Goal: Task Accomplishment & Management: Use online tool/utility

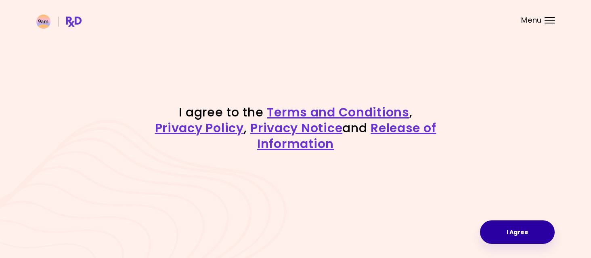
click at [522, 226] on button "I Agree" at bounding box center [517, 231] width 75 height 23
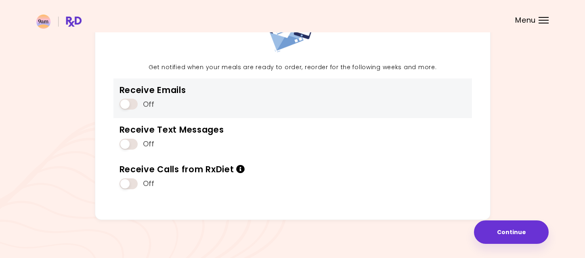
scroll to position [40, 0]
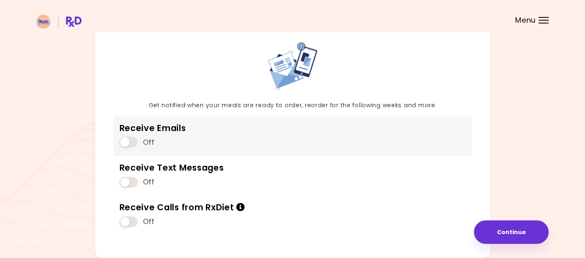
click at [134, 140] on span at bounding box center [128, 141] width 18 height 11
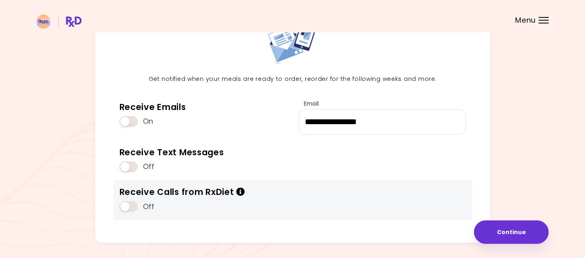
scroll to position [80, 0]
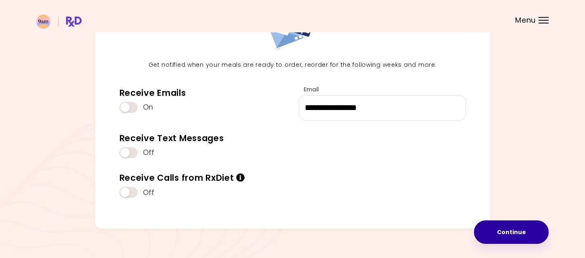
click at [492, 234] on button "Continue" at bounding box center [511, 231] width 75 height 23
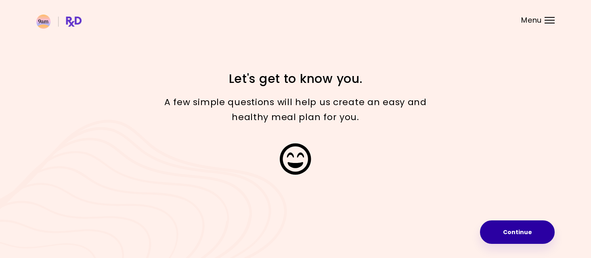
click at [484, 238] on button "Continue" at bounding box center [517, 231] width 75 height 23
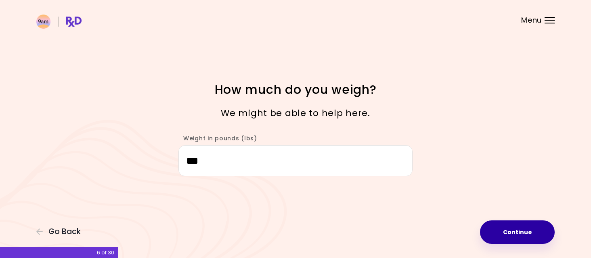
click at [488, 226] on button "Continue" at bounding box center [517, 231] width 75 height 23
select select "****"
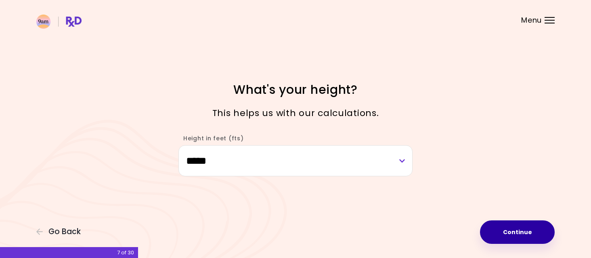
click at [488, 226] on button "Continue" at bounding box center [517, 231] width 75 height 23
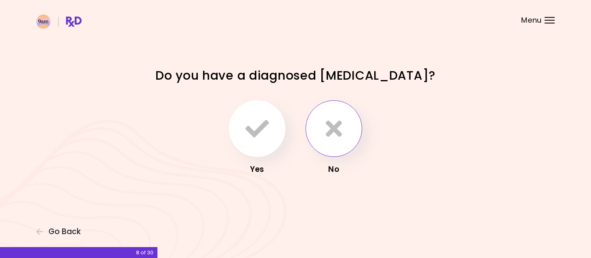
click at [344, 140] on button "button" at bounding box center [334, 128] width 57 height 57
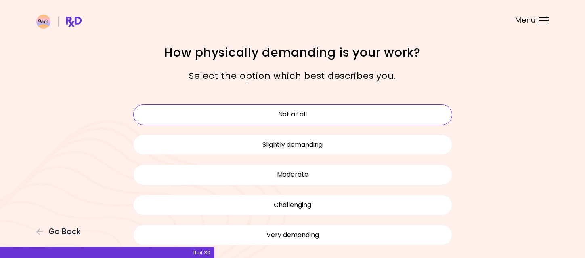
click at [319, 110] on button "Not at all" at bounding box center [292, 114] width 319 height 20
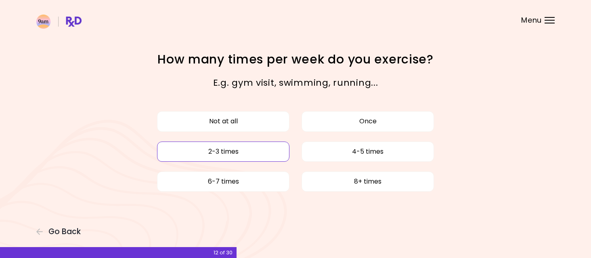
click at [242, 145] on button "2-3 times" at bounding box center [223, 151] width 132 height 20
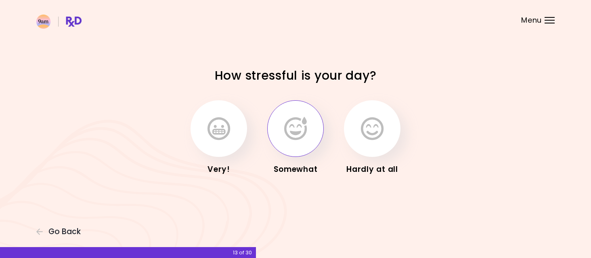
click at [277, 133] on button "button" at bounding box center [295, 128] width 57 height 57
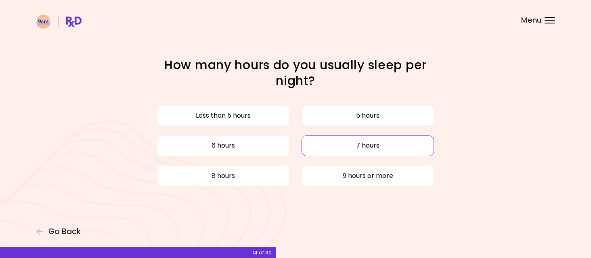
click at [356, 148] on button "7 hours" at bounding box center [368, 145] width 132 height 20
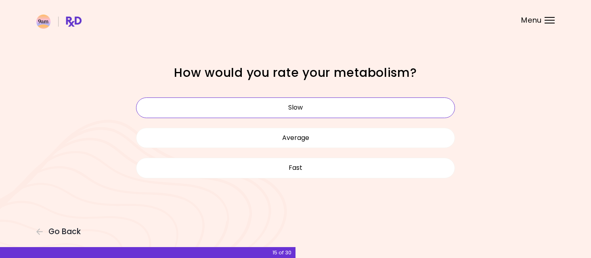
click at [321, 111] on button "Slow" at bounding box center [295, 107] width 319 height 20
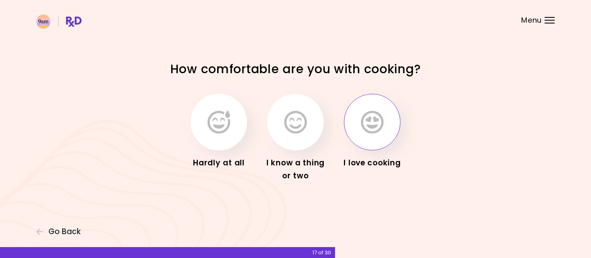
click at [365, 136] on button "button" at bounding box center [372, 122] width 57 height 57
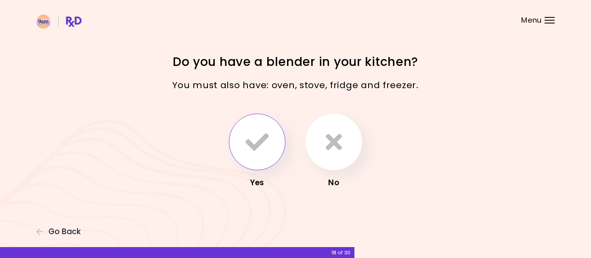
click at [246, 142] on icon "button" at bounding box center [256, 141] width 23 height 23
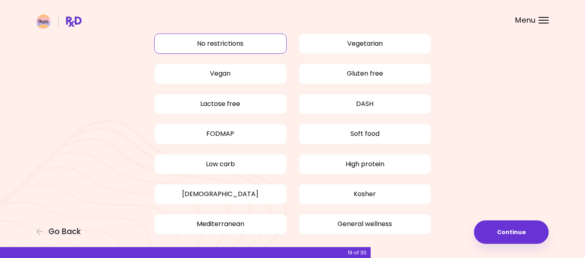
scroll to position [78, 0]
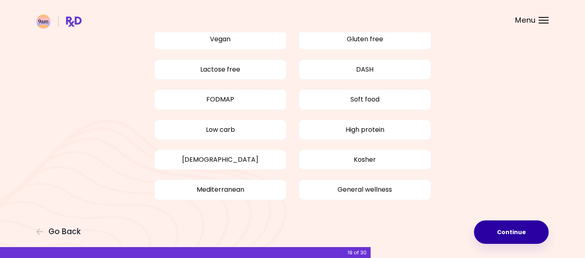
click at [503, 236] on button "Continue" at bounding box center [511, 231] width 75 height 23
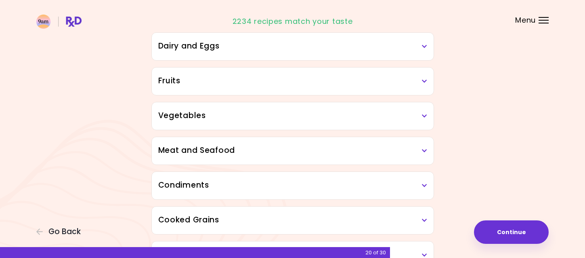
scroll to position [161, 0]
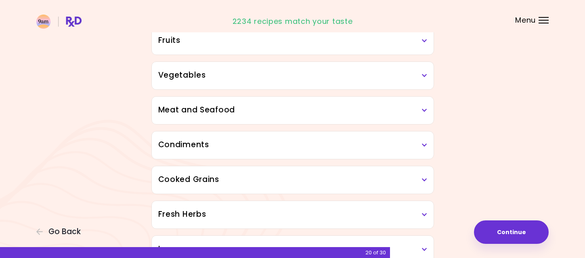
click at [419, 109] on h3 "Meat and Seafood" at bounding box center [292, 110] width 269 height 12
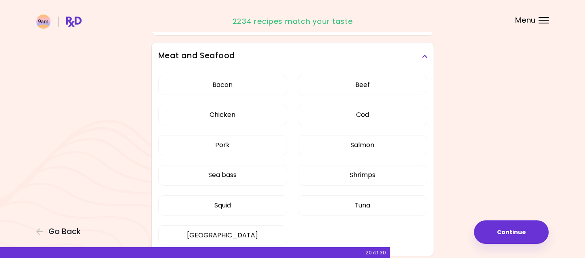
scroll to position [202, 0]
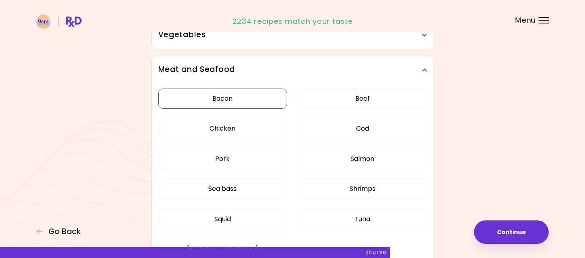
click at [217, 98] on button "Bacon" at bounding box center [222, 98] width 129 height 20
click at [348, 103] on button "Beef" at bounding box center [362, 98] width 129 height 20
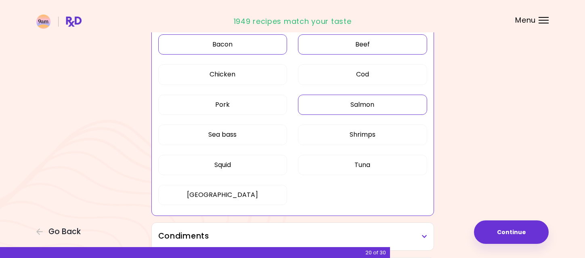
scroll to position [242, 0]
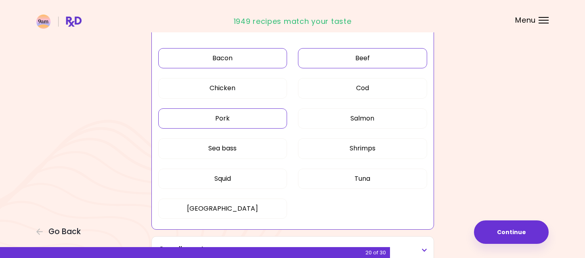
click at [242, 117] on button "Pork" at bounding box center [222, 118] width 129 height 20
click at [370, 178] on button "Tuna" at bounding box center [362, 178] width 129 height 20
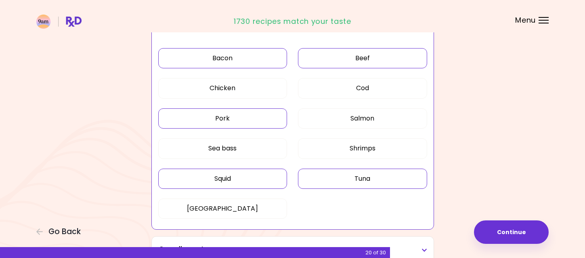
click at [216, 175] on button "Squid" at bounding box center [222, 178] width 129 height 20
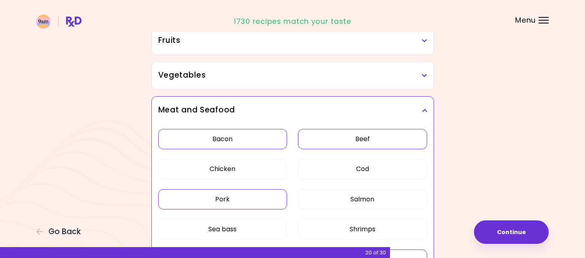
click at [259, 141] on button "Bacon" at bounding box center [222, 139] width 129 height 20
click at [390, 136] on button "Beef" at bounding box center [362, 139] width 129 height 20
click at [394, 139] on button "Beef" at bounding box center [362, 139] width 129 height 20
click at [276, 136] on button "Bacon" at bounding box center [222, 139] width 129 height 20
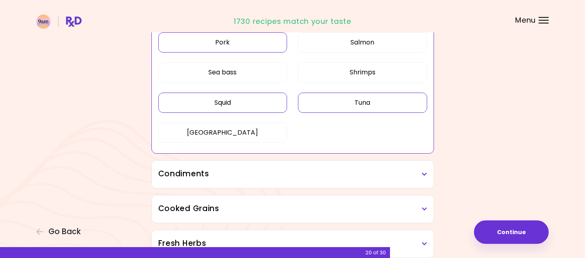
scroll to position [363, 0]
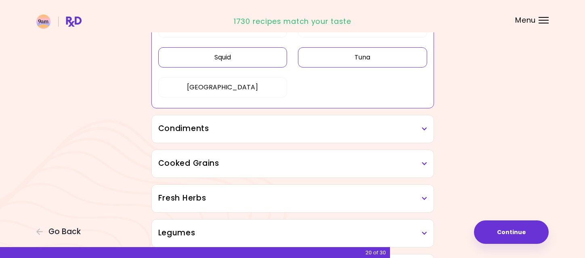
click at [425, 126] on icon at bounding box center [424, 129] width 5 height 6
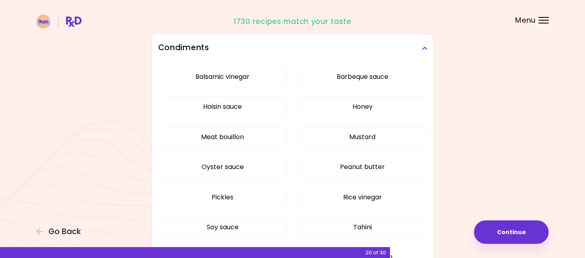
scroll to position [484, 0]
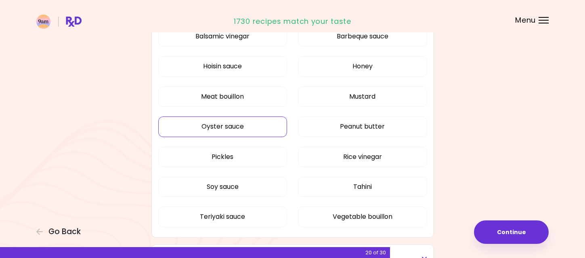
click at [221, 123] on button "Oyster sauce" at bounding box center [222, 126] width 129 height 20
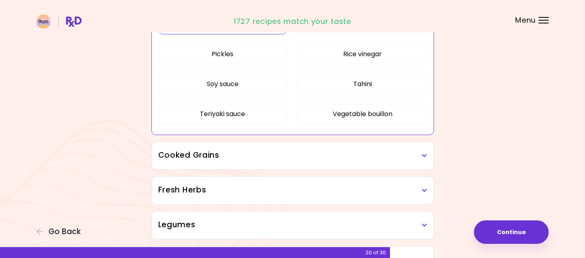
scroll to position [420, 0]
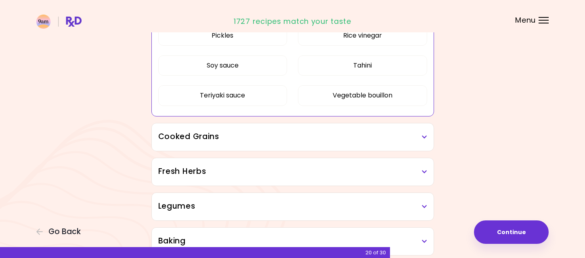
click at [273, 131] on h3 "Cooked Grains" at bounding box center [292, 137] width 269 height 12
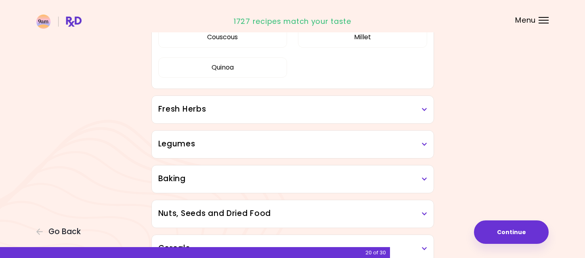
scroll to position [581, 0]
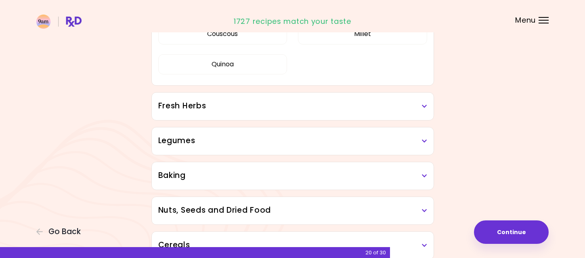
click at [417, 109] on h3 "Fresh Herbs" at bounding box center [292, 106] width 269 height 12
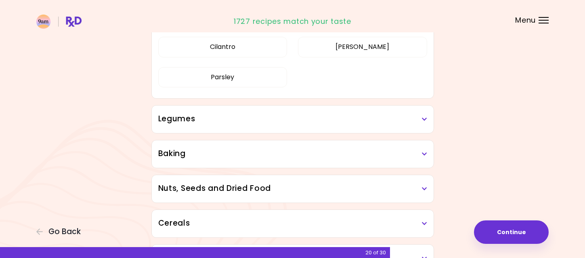
scroll to position [702, 0]
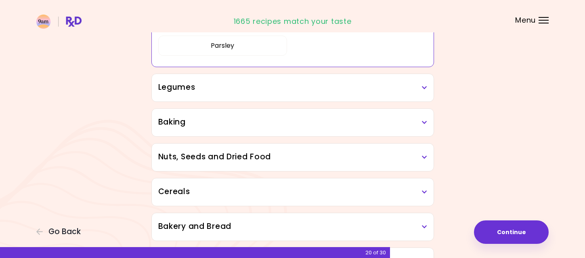
scroll to position [431, 0]
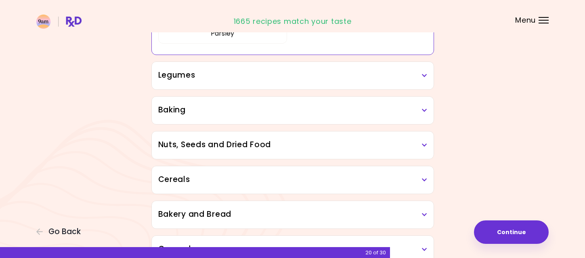
click at [297, 104] on h3 "Baking" at bounding box center [292, 110] width 269 height 12
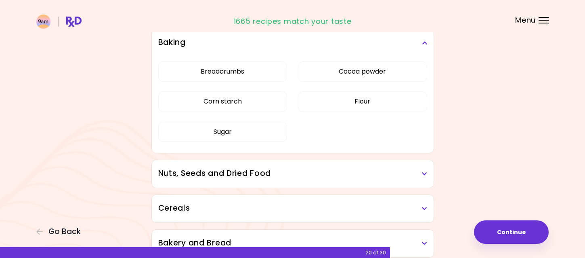
scroll to position [552, 0]
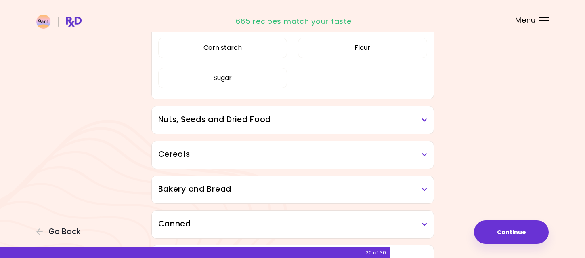
click at [372, 121] on h3 "Nuts, Seeds and Dried Food" at bounding box center [292, 120] width 269 height 12
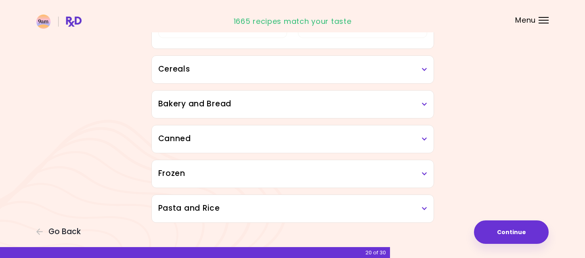
scroll to position [794, 0]
click at [409, 70] on h3 "Cereals" at bounding box center [292, 68] width 269 height 12
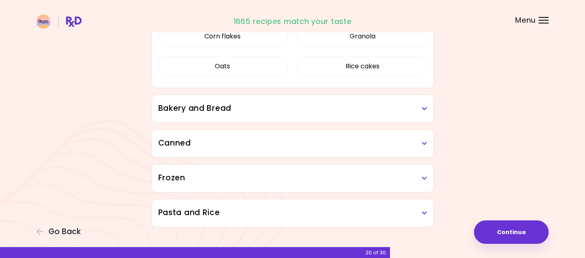
scroll to position [866, 0]
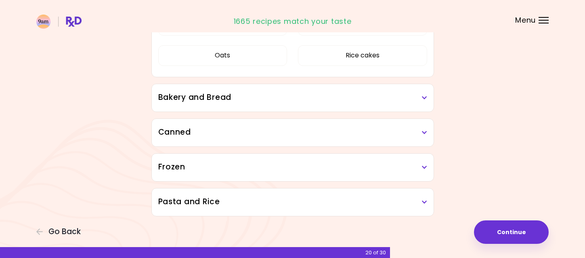
click at [324, 104] on div "Bakery and Bread" at bounding box center [293, 97] width 282 height 27
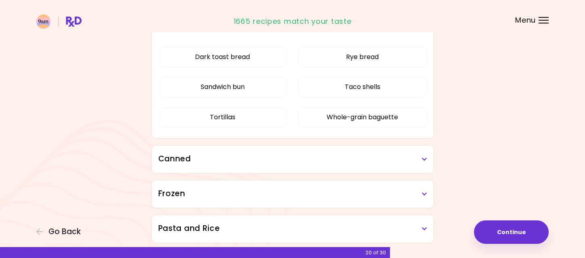
scroll to position [962, 0]
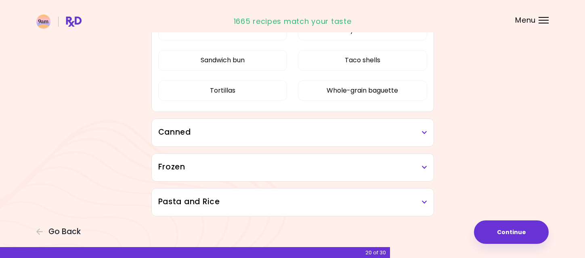
click at [357, 132] on h3 "Canned" at bounding box center [292, 132] width 269 height 12
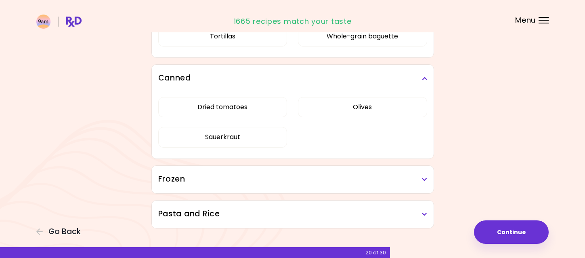
scroll to position [1028, 0]
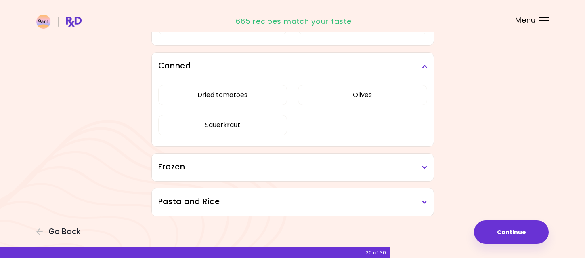
click at [291, 165] on h3 "Frozen" at bounding box center [292, 167] width 269 height 12
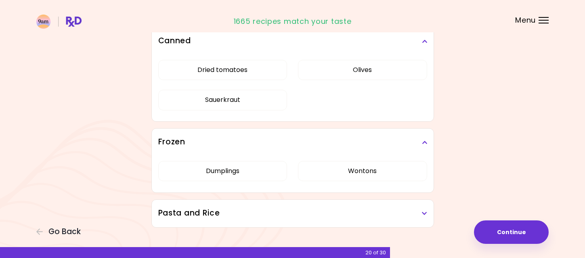
scroll to position [1064, 0]
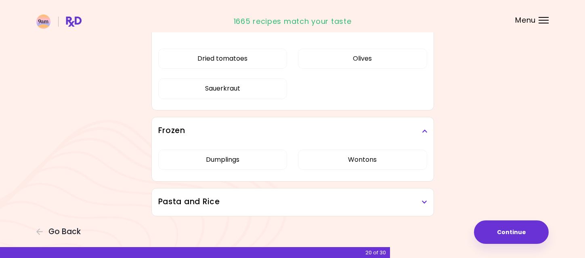
click at [354, 196] on h3 "Pasta and Rice" at bounding box center [292, 202] width 269 height 12
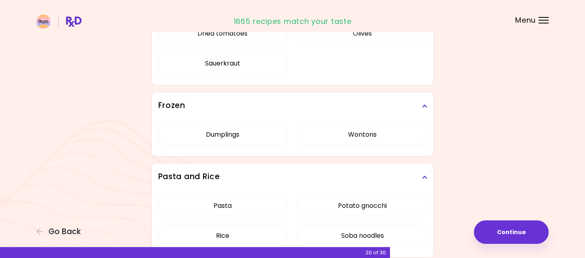
scroll to position [1131, 0]
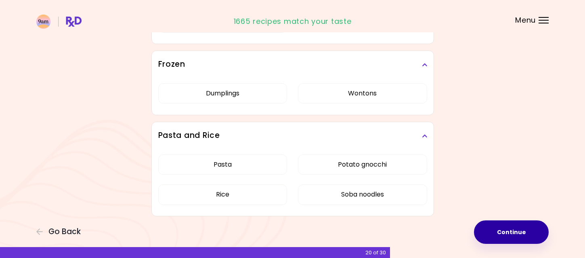
click at [525, 227] on button "Continue" at bounding box center [511, 231] width 75 height 23
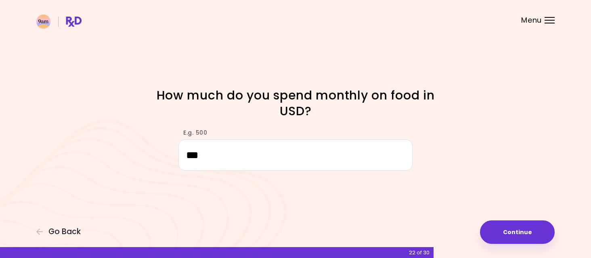
type input "****"
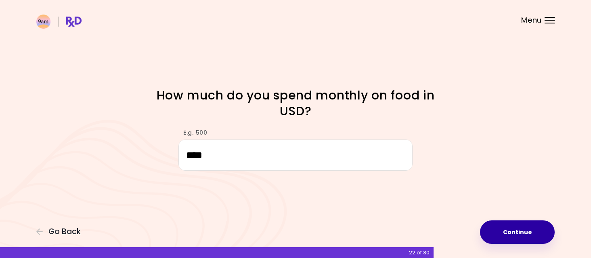
click at [497, 220] on button "Continue" at bounding box center [517, 231] width 75 height 23
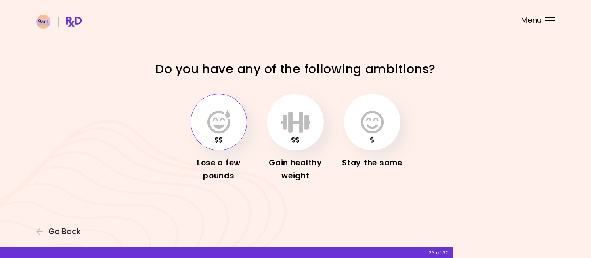
click at [208, 125] on icon "button" at bounding box center [218, 121] width 23 height 23
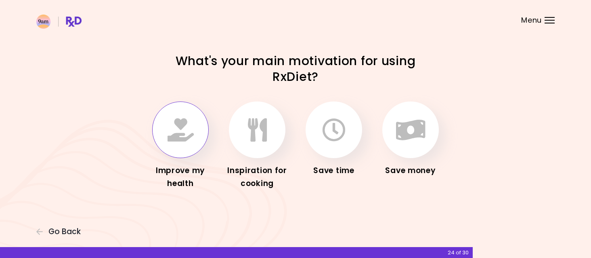
click at [181, 133] on icon "button" at bounding box center [181, 129] width 26 height 23
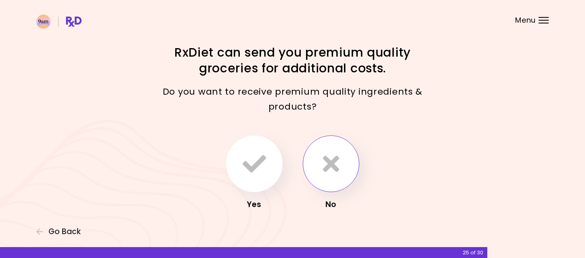
click at [313, 172] on button "button" at bounding box center [331, 163] width 57 height 57
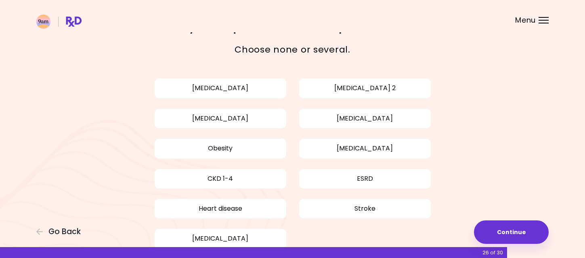
scroll to position [40, 0]
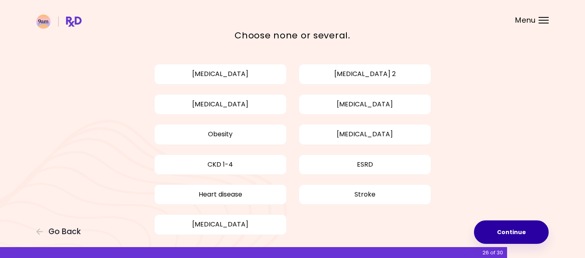
click at [505, 231] on button "Continue" at bounding box center [511, 231] width 75 height 23
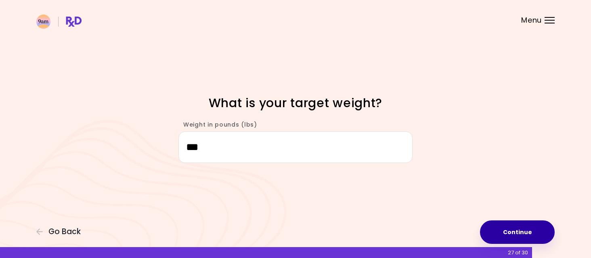
type input "***"
click at [522, 232] on button "Continue" at bounding box center [517, 231] width 75 height 23
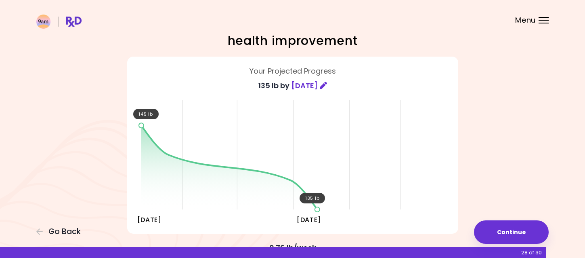
scroll to position [40, 0]
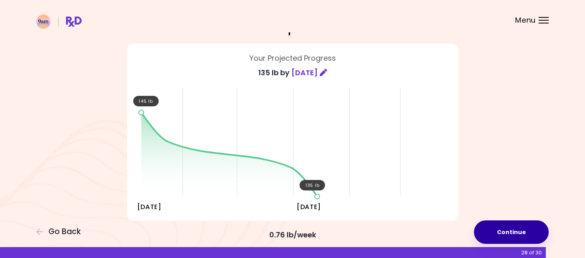
click at [531, 232] on button "Continue" at bounding box center [511, 231] width 75 height 23
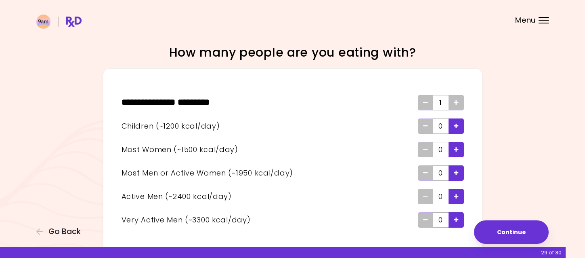
click at [455, 123] on icon "Add - Child" at bounding box center [456, 125] width 5 height 5
click at [455, 125] on icon "Add - Child" at bounding box center [456, 125] width 5 height 5
click at [458, 196] on icon "Add - Active Man" at bounding box center [456, 195] width 5 height 5
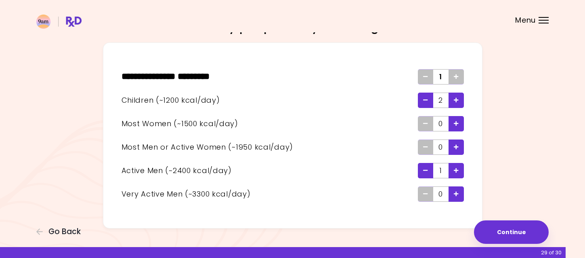
scroll to position [40, 0]
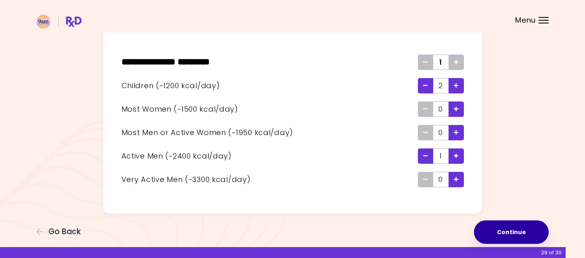
click at [496, 228] on button "Continue" at bounding box center [511, 231] width 75 height 23
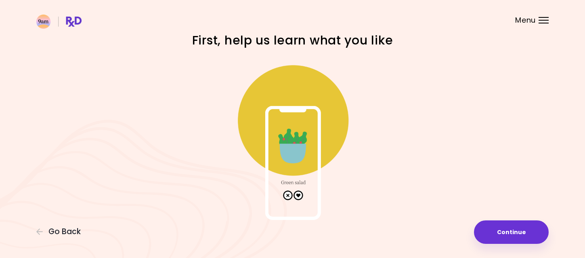
scroll to position [23, 0]
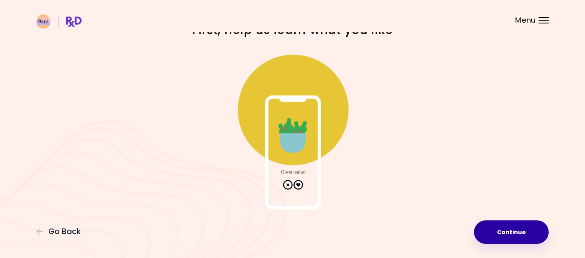
click at [510, 235] on button "Continue" at bounding box center [511, 231] width 75 height 23
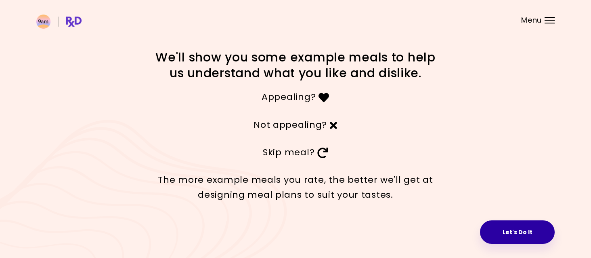
click at [520, 229] on button "Let's Do It" at bounding box center [517, 231] width 75 height 23
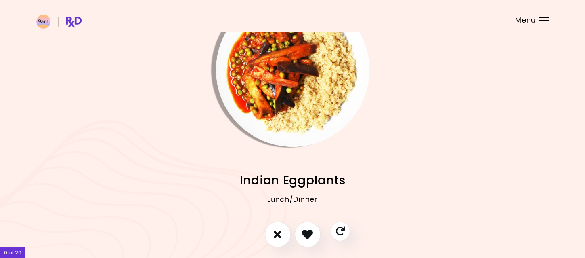
scroll to position [73, 0]
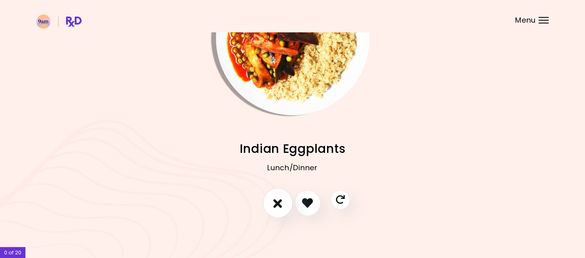
click at [274, 205] on icon "I don't like this recipe" at bounding box center [277, 202] width 9 height 13
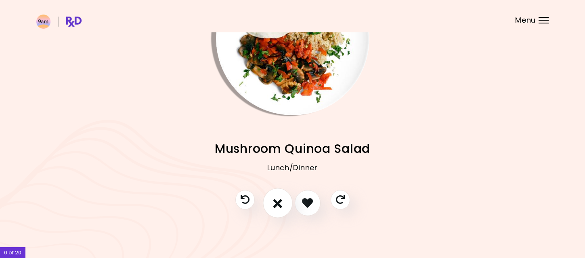
click at [274, 202] on icon "I don't like this recipe" at bounding box center [277, 202] width 9 height 13
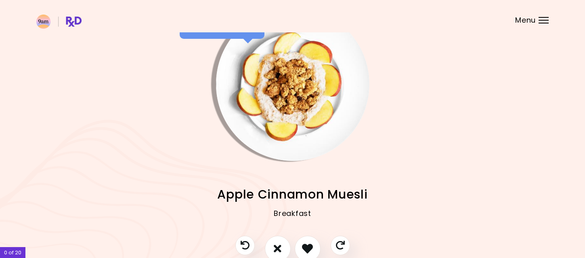
scroll to position [40, 0]
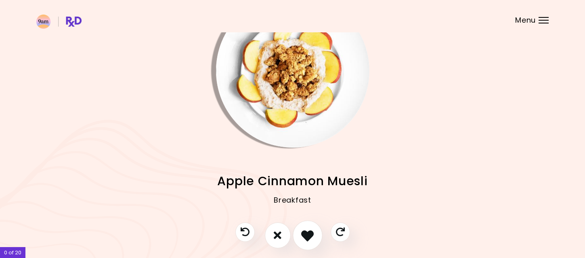
click at [314, 236] on button "I like this recipe" at bounding box center [308, 235] width 30 height 30
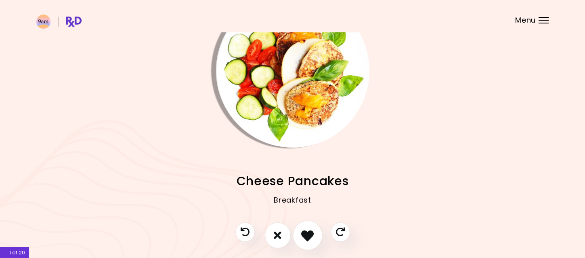
click at [314, 236] on button "I like this recipe" at bounding box center [308, 235] width 30 height 30
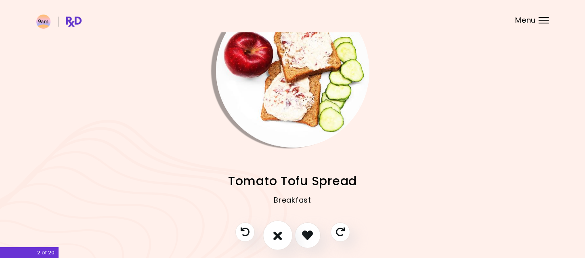
click at [272, 235] on button "I don't like this recipe" at bounding box center [278, 235] width 30 height 30
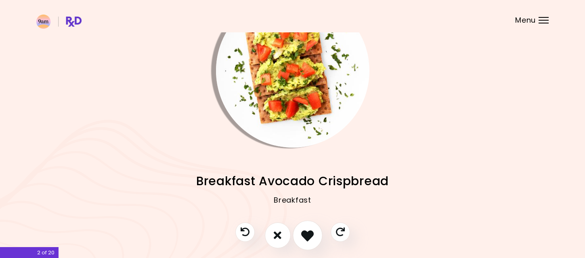
click at [304, 239] on icon "I like this recipe" at bounding box center [307, 234] width 13 height 13
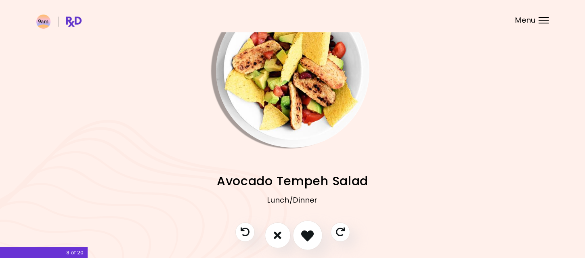
click at [304, 239] on icon "I like this recipe" at bounding box center [307, 234] width 13 height 13
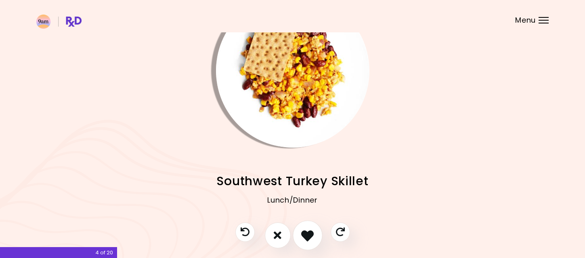
click at [304, 239] on icon "I like this recipe" at bounding box center [307, 234] width 13 height 13
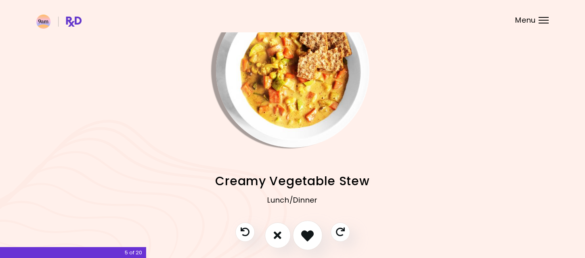
click at [304, 239] on icon "I like this recipe" at bounding box center [307, 234] width 13 height 13
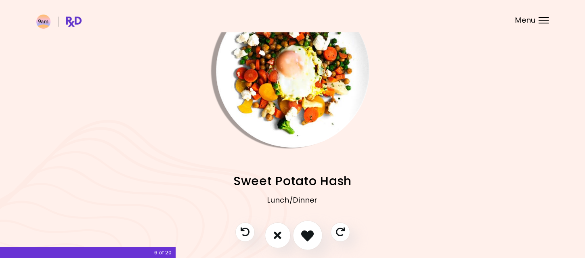
click at [304, 239] on icon "I like this recipe" at bounding box center [307, 234] width 13 height 13
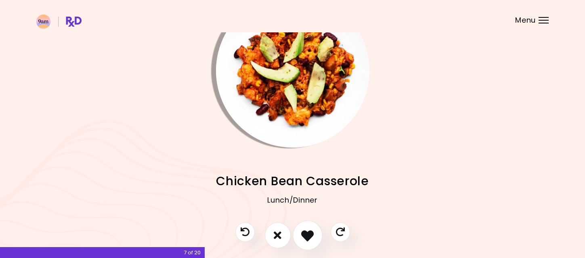
click at [304, 239] on icon "I like this recipe" at bounding box center [307, 234] width 13 height 13
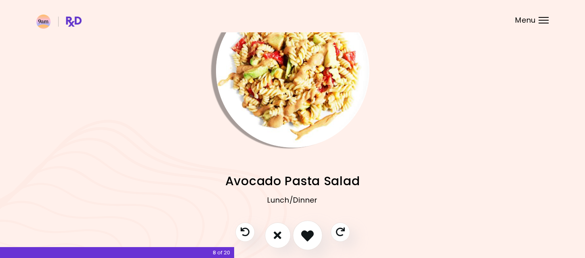
click at [304, 239] on icon "I like this recipe" at bounding box center [307, 234] width 13 height 13
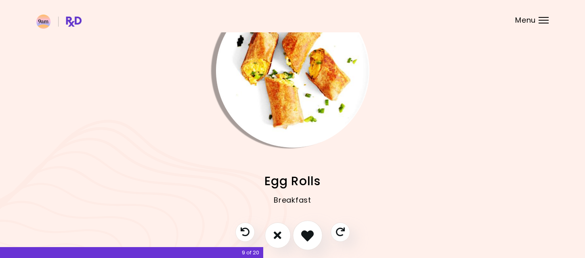
click at [304, 239] on icon "I like this recipe" at bounding box center [307, 234] width 13 height 13
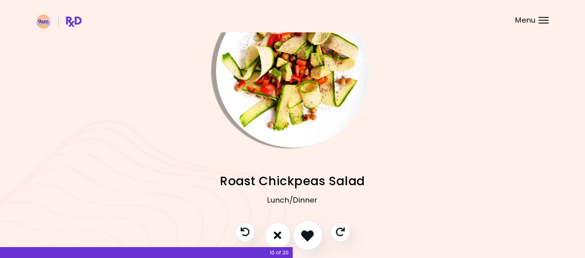
click at [299, 238] on button "I like this recipe" at bounding box center [308, 235] width 30 height 30
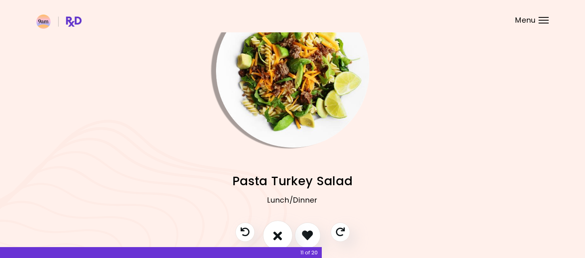
click at [277, 232] on icon "I don't like this recipe" at bounding box center [277, 234] width 9 height 13
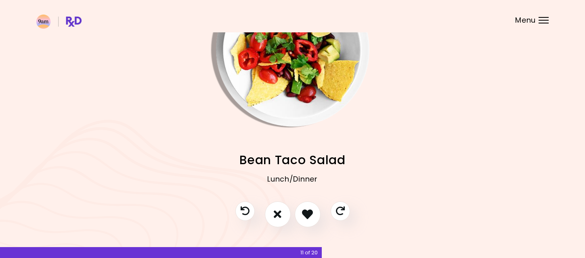
scroll to position [73, 0]
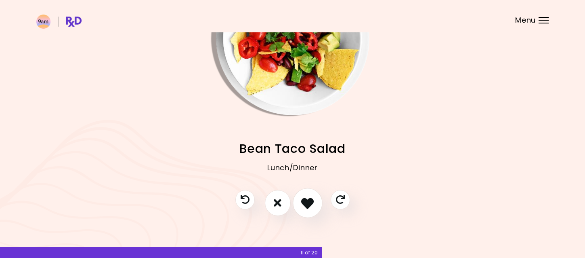
click at [305, 206] on icon "I like this recipe" at bounding box center [307, 202] width 13 height 13
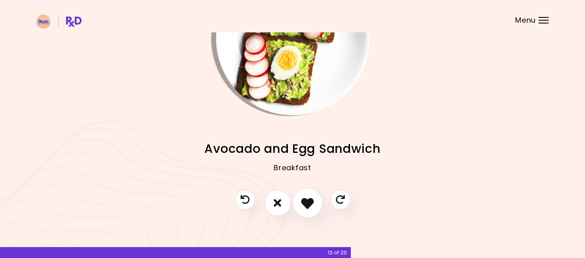
click at [302, 197] on icon "I like this recipe" at bounding box center [307, 202] width 13 height 13
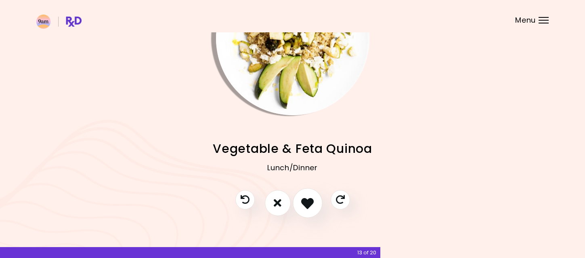
click at [305, 202] on icon "I like this recipe" at bounding box center [307, 202] width 13 height 13
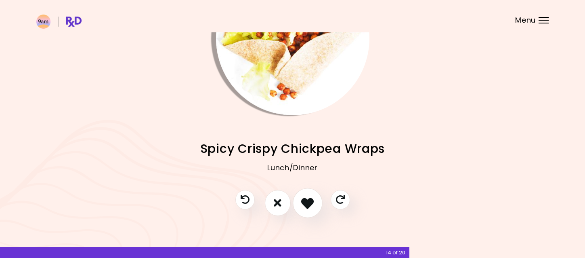
click at [312, 204] on icon "I like this recipe" at bounding box center [307, 202] width 13 height 13
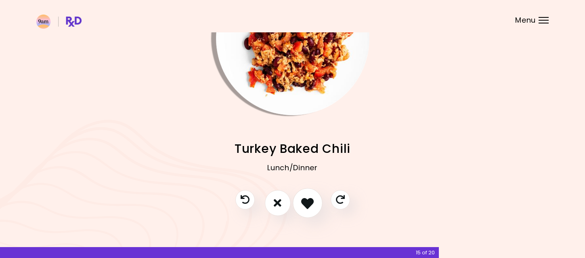
click at [312, 204] on icon "I like this recipe" at bounding box center [307, 202] width 13 height 13
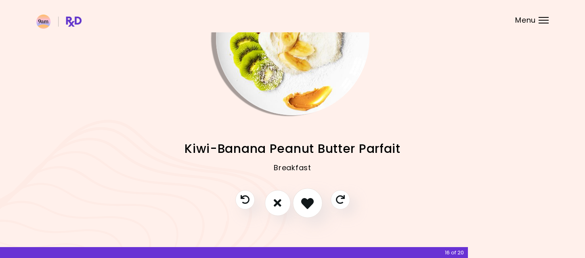
click at [310, 200] on icon "I like this recipe" at bounding box center [307, 202] width 13 height 13
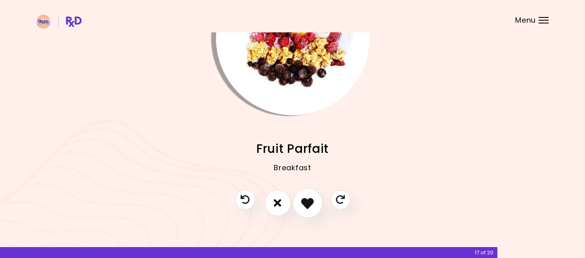
click at [306, 202] on icon "I like this recipe" at bounding box center [307, 202] width 13 height 13
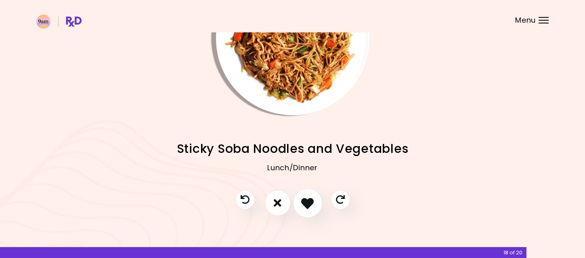
drag, startPoint x: 306, startPoint y: 197, endPoint x: 311, endPoint y: 197, distance: 5.7
click at [306, 197] on icon "I like this recipe" at bounding box center [307, 202] width 13 height 13
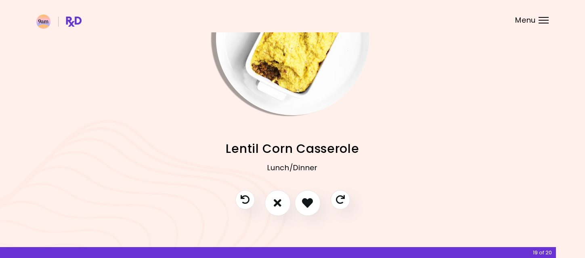
scroll to position [32, 0]
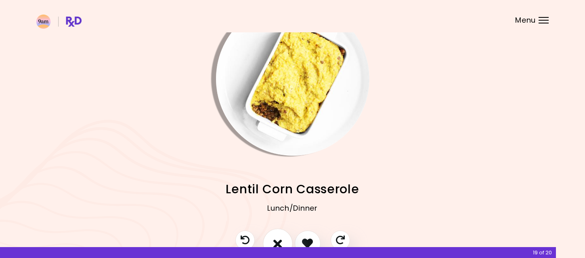
click at [279, 240] on icon "I don't like this recipe" at bounding box center [277, 243] width 9 height 13
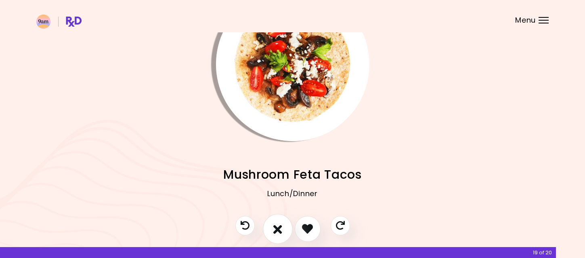
scroll to position [73, 0]
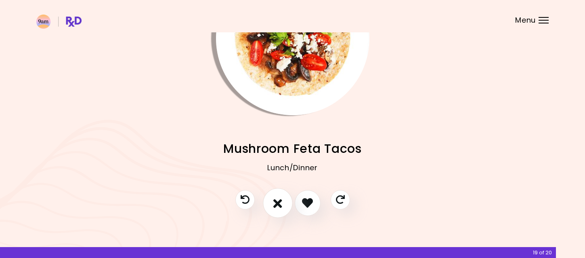
click at [273, 204] on icon "I don't like this recipe" at bounding box center [277, 202] width 9 height 13
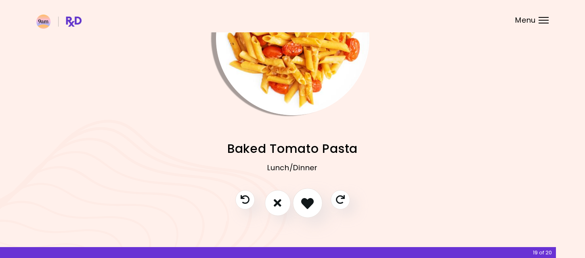
click at [316, 201] on button "I like this recipe" at bounding box center [308, 203] width 30 height 30
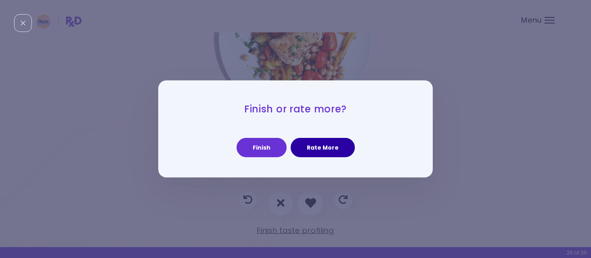
click at [307, 149] on button "Rate More" at bounding box center [323, 147] width 64 height 19
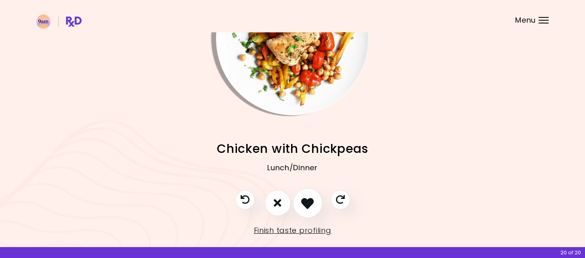
click at [303, 208] on icon "I like this recipe" at bounding box center [307, 202] width 13 height 13
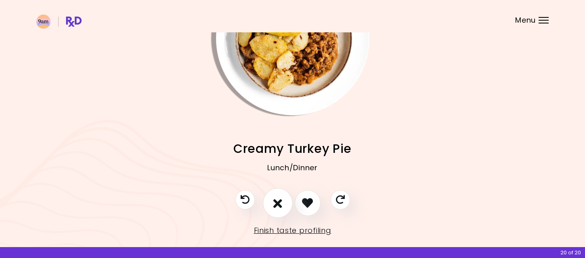
click at [282, 204] on button "I don't like this recipe" at bounding box center [278, 203] width 30 height 30
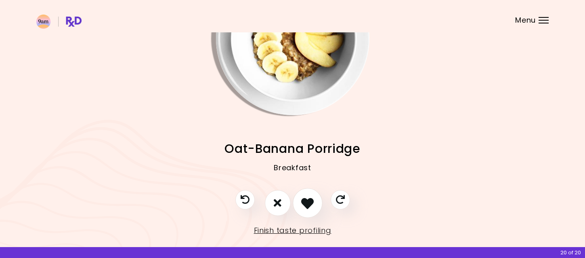
click at [305, 203] on icon "I like this recipe" at bounding box center [307, 202] width 13 height 13
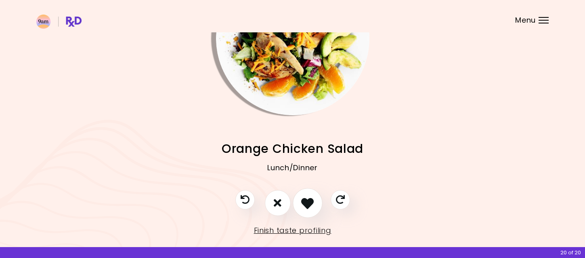
click at [298, 202] on button "I like this recipe" at bounding box center [308, 203] width 30 height 30
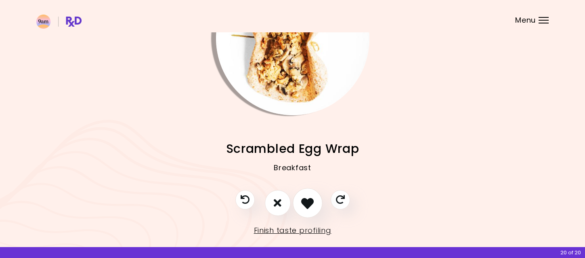
click at [302, 201] on icon "I like this recipe" at bounding box center [307, 202] width 13 height 13
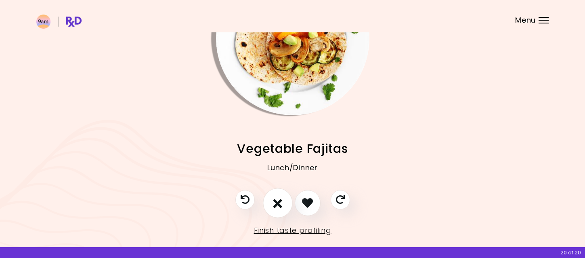
click at [276, 206] on icon "I don't like this recipe" at bounding box center [277, 202] width 9 height 13
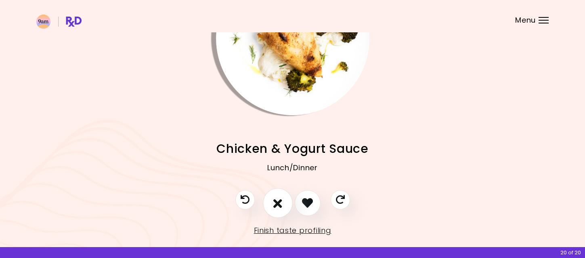
click at [283, 195] on button "I don't like this recipe" at bounding box center [278, 203] width 30 height 30
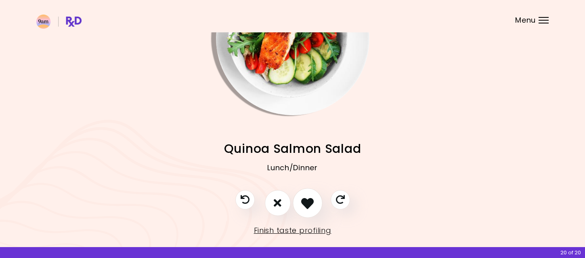
click at [302, 199] on icon "I like this recipe" at bounding box center [307, 202] width 13 height 13
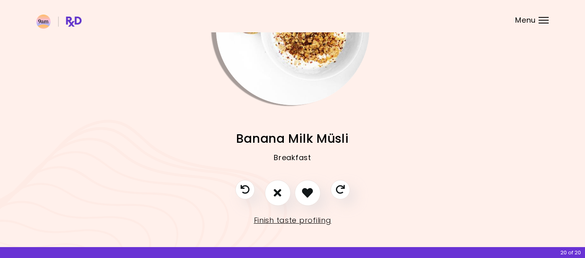
scroll to position [86, 0]
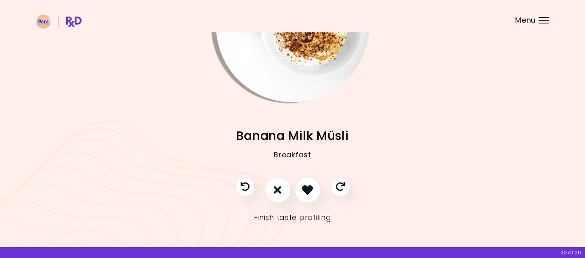
click at [293, 212] on link "Finish taste profiling" at bounding box center [293, 217] width 78 height 13
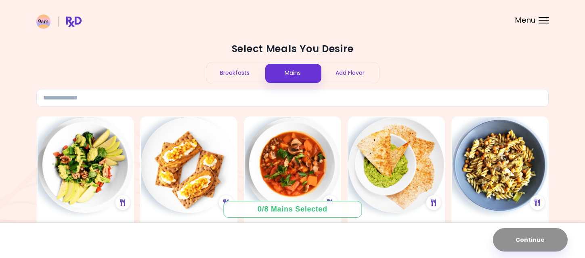
click at [242, 72] on div "Breakfasts" at bounding box center [235, 72] width 58 height 21
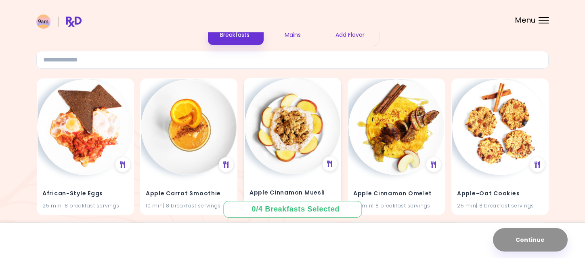
scroll to position [81, 0]
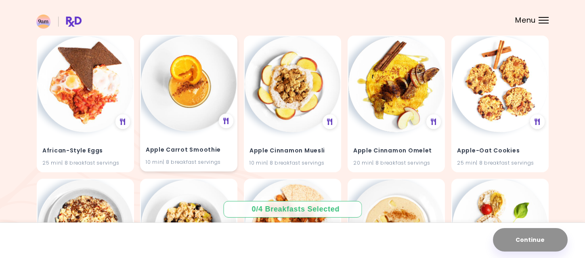
click at [189, 149] on h4 "Apple Carrot Smoothie" at bounding box center [189, 149] width 86 height 13
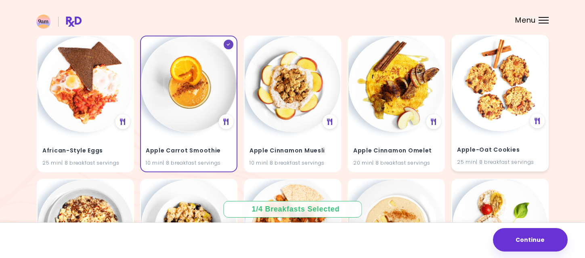
click at [504, 153] on h4 "Apple-Oat Cookies" at bounding box center [500, 149] width 86 height 13
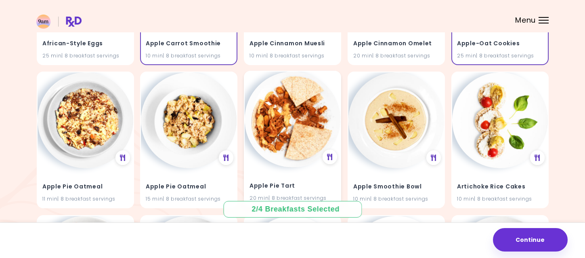
scroll to position [202, 0]
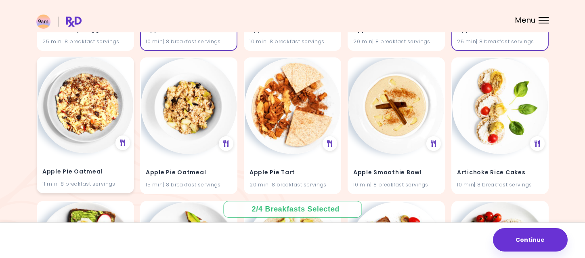
click at [102, 175] on h4 "Apple Pie Oatmeal" at bounding box center [85, 172] width 86 height 13
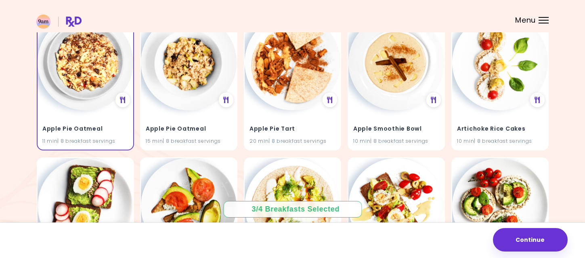
scroll to position [323, 0]
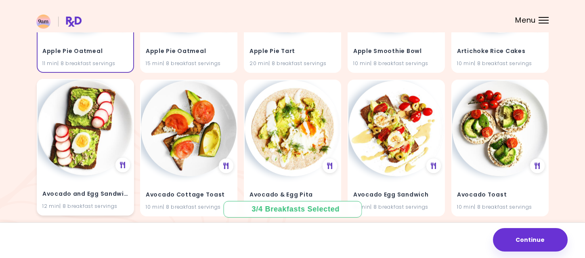
click at [98, 189] on h4 "Avocado and Egg Sandwich" at bounding box center [85, 193] width 86 height 13
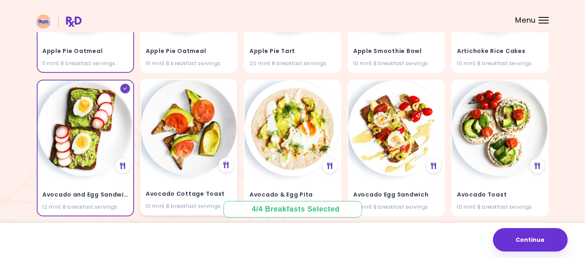
click at [180, 192] on h4 "Avocado Cottage Toast" at bounding box center [189, 193] width 86 height 13
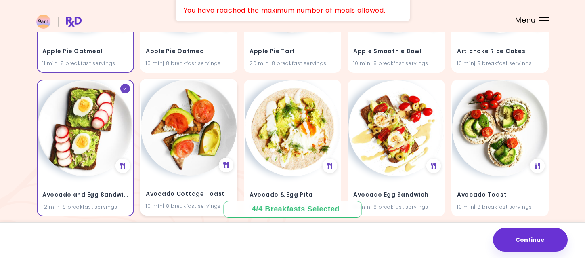
click at [194, 191] on h4 "Avocado Cottage Toast" at bounding box center [189, 193] width 86 height 13
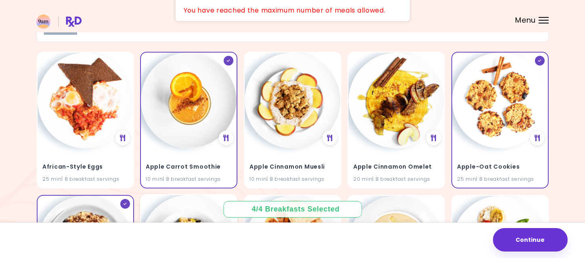
scroll to position [0, 0]
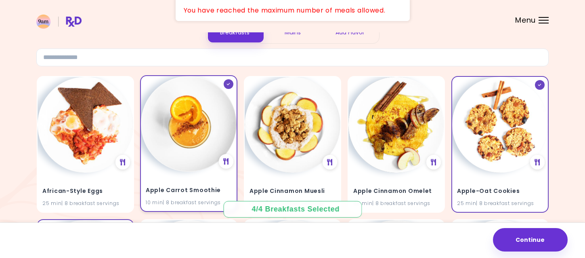
click at [187, 185] on h4 "Apple Carrot Smoothie" at bounding box center [189, 190] width 86 height 13
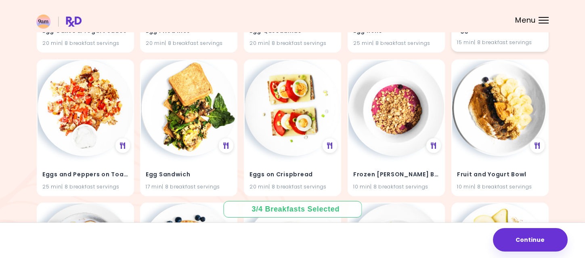
scroll to position [2053, 0]
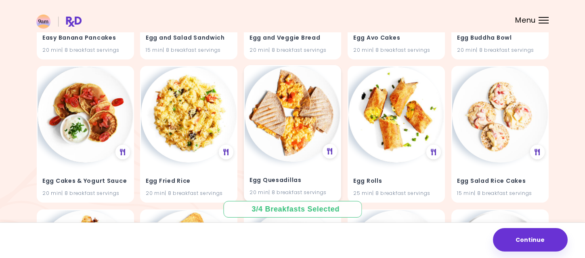
click at [302, 112] on img at bounding box center [293, 114] width 96 height 96
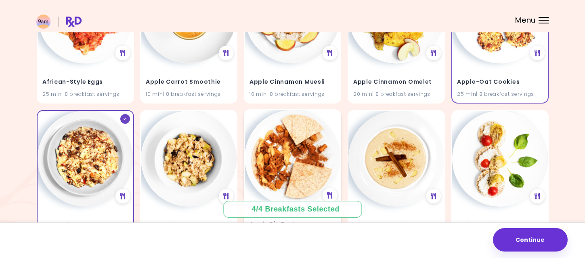
scroll to position [96, 0]
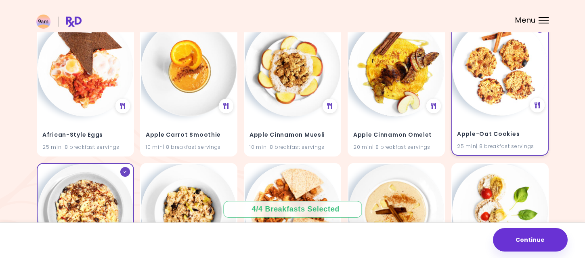
click at [506, 56] on img at bounding box center [500, 68] width 96 height 96
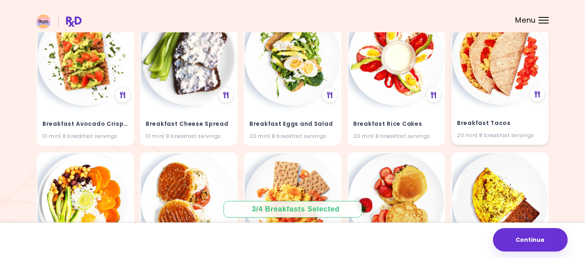
scroll to position [1106, 0]
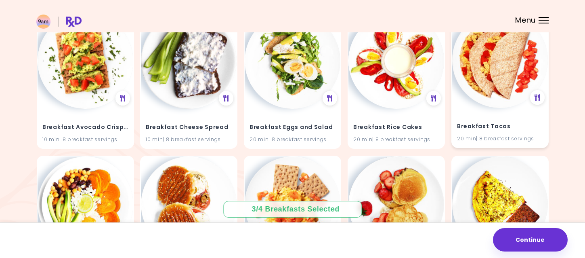
click at [500, 117] on div "Breakfast Tacos 20 min | 8 breakfast servings" at bounding box center [500, 128] width 96 height 40
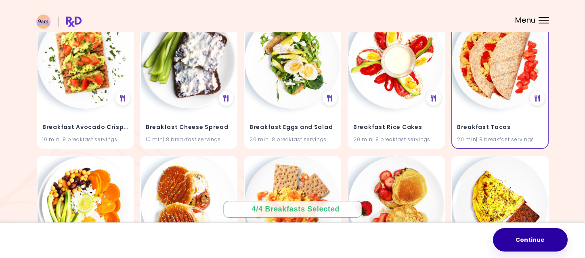
click at [550, 242] on button "Continue" at bounding box center [530, 239] width 75 height 23
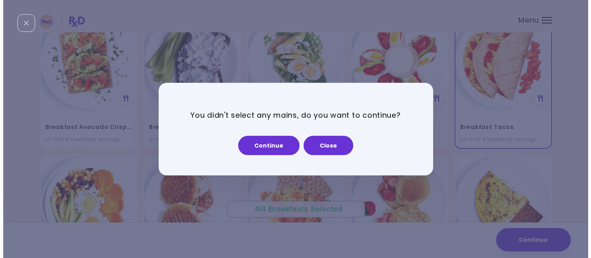
scroll to position [1114, 0]
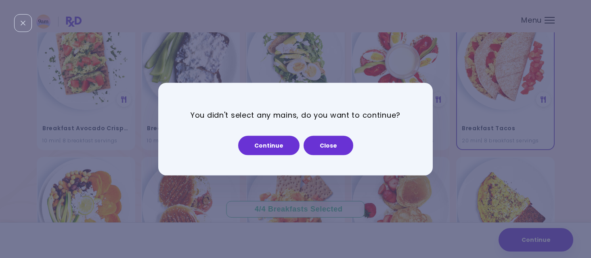
click at [333, 143] on button "Close" at bounding box center [329, 144] width 50 height 19
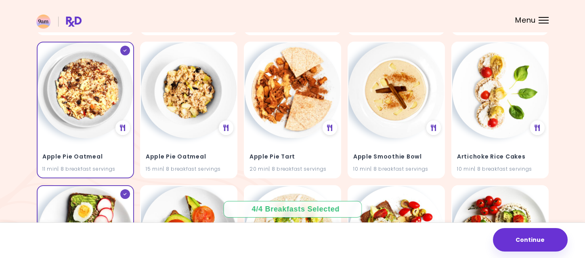
scroll to position [0, 0]
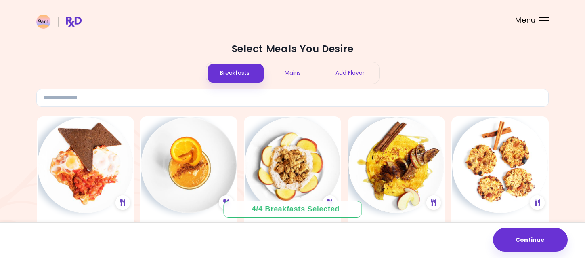
click at [300, 72] on div "Mains" at bounding box center [293, 72] width 58 height 21
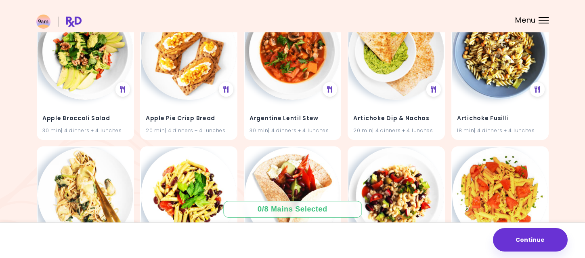
scroll to position [121, 0]
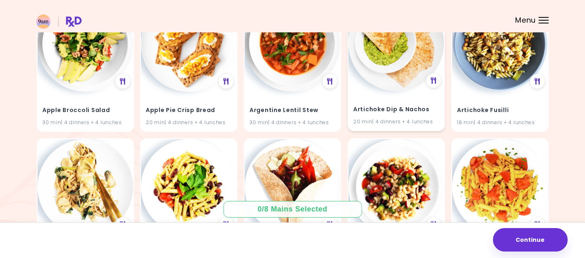
click at [395, 105] on h4 "Artichoke Dip & Nachos" at bounding box center [396, 109] width 86 height 13
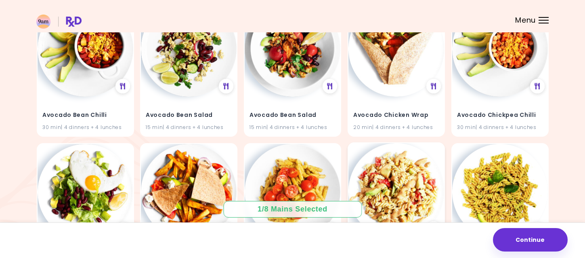
scroll to position [363, 0]
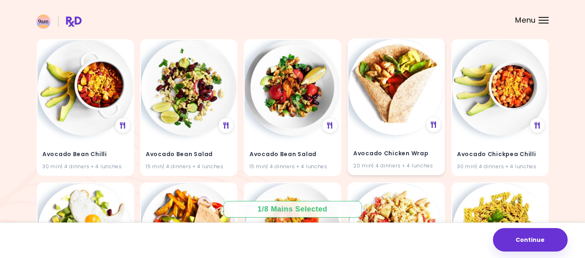
click at [411, 151] on h4 "Avocado Chicken Wrap" at bounding box center [396, 153] width 86 height 13
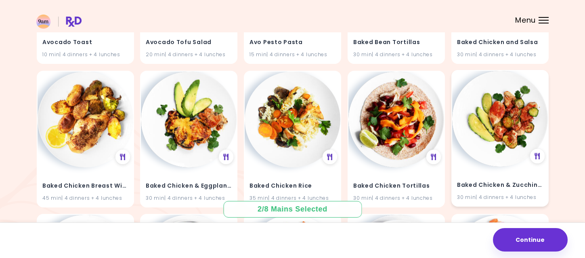
scroll to position [969, 0]
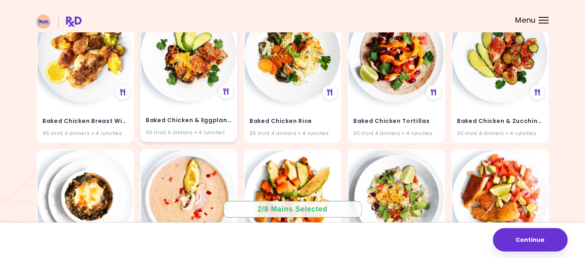
click at [153, 116] on h4 "Baked Chicken & Eggplants" at bounding box center [189, 120] width 86 height 13
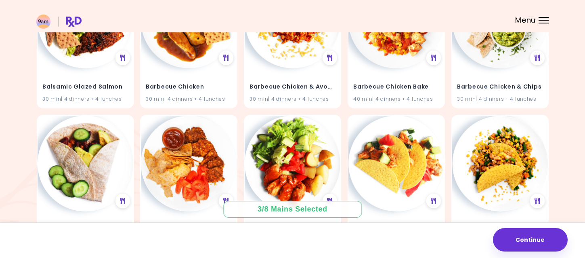
scroll to position [1413, 0]
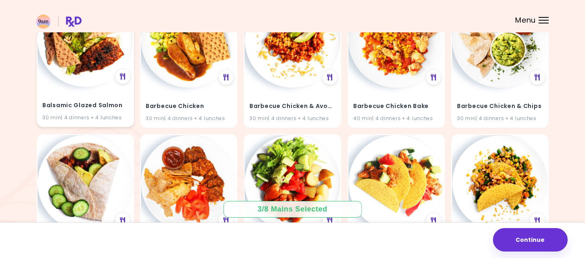
click at [90, 89] on div "Balsamic Glazed Salmon 30 min | 4 dinners + 4 lunches" at bounding box center [86, 107] width 96 height 40
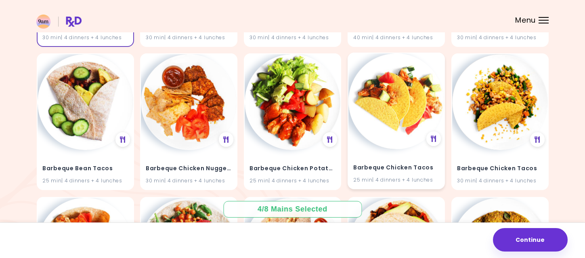
scroll to position [1534, 0]
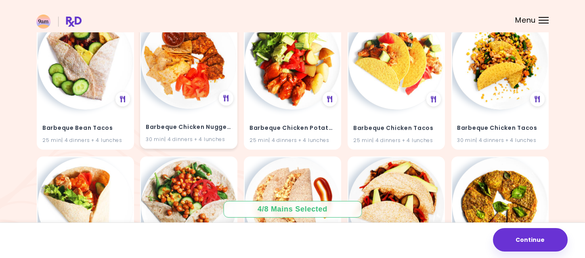
click at [219, 135] on div "Barbeque Chicken Nuggets 30 min | 4 dinners + 4 lunches" at bounding box center [189, 129] width 96 height 40
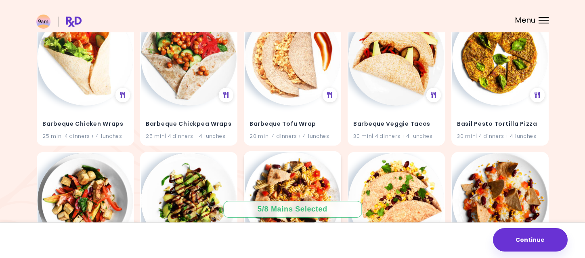
scroll to position [1695, 0]
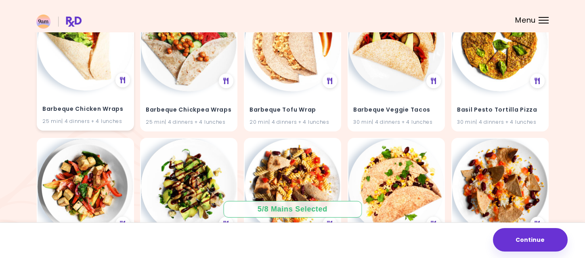
click at [111, 110] on h4 "Barbeque Chicken Wraps" at bounding box center [85, 109] width 86 height 13
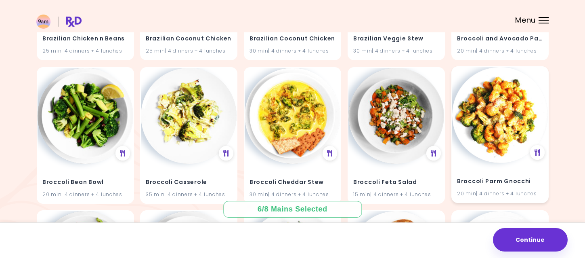
scroll to position [3345, 0]
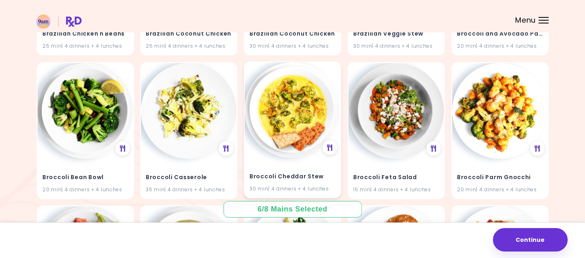
click at [295, 129] on img at bounding box center [293, 110] width 96 height 96
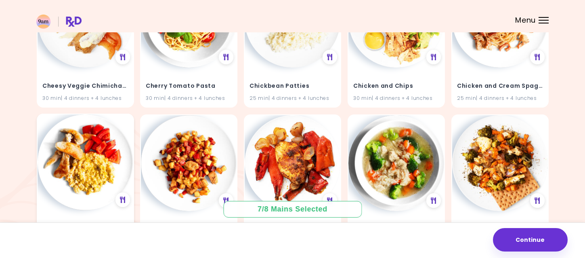
scroll to position [4948, 0]
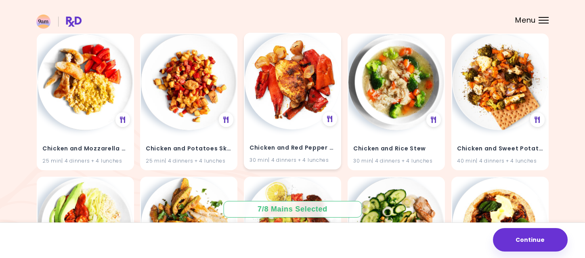
click at [272, 149] on h4 "Chicken and Red Pepper Tray Bake" at bounding box center [292, 147] width 86 height 13
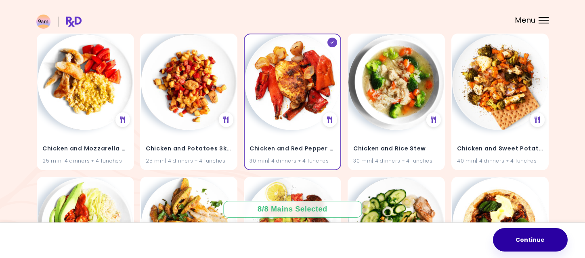
click at [524, 245] on button "Continue" at bounding box center [530, 239] width 75 height 23
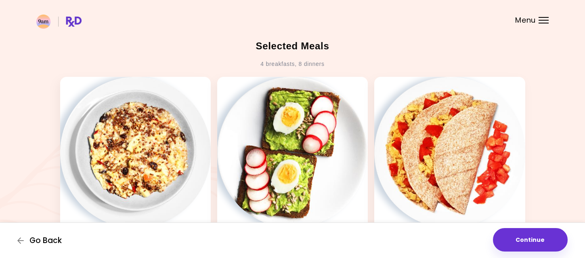
click at [57, 238] on span "Go Back" at bounding box center [45, 240] width 32 height 9
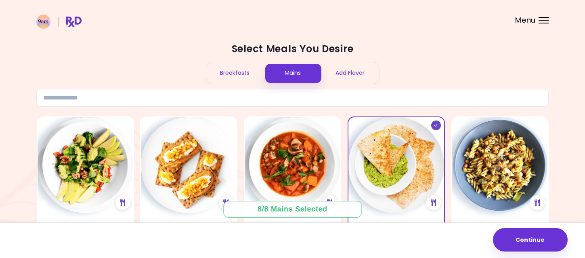
click at [336, 73] on div "Add Flavor" at bounding box center [350, 72] width 58 height 21
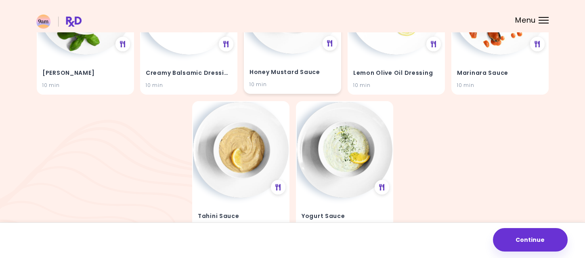
scroll to position [202, 0]
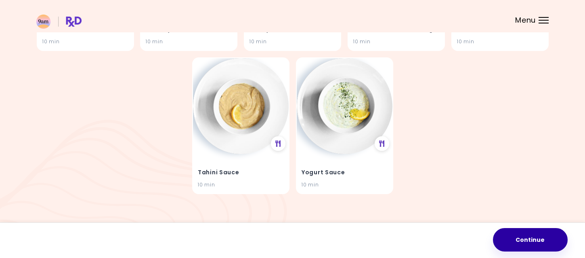
click at [520, 237] on button "Continue" at bounding box center [530, 239] width 75 height 23
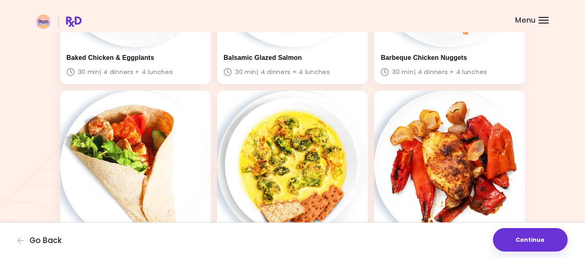
scroll to position [646, 0]
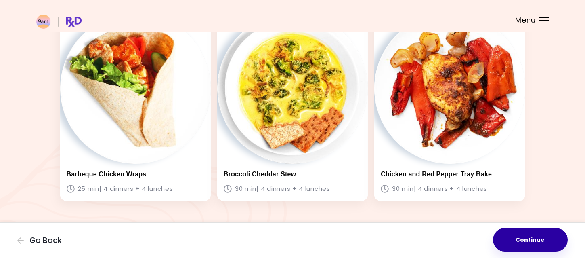
click at [515, 247] on button "Continue" at bounding box center [530, 239] width 75 height 23
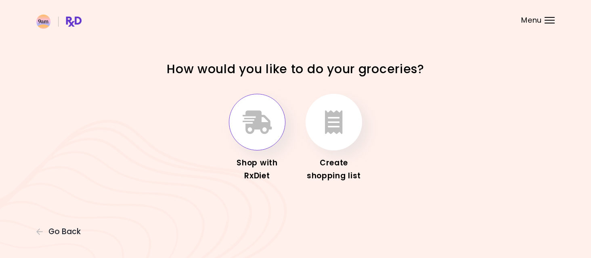
click at [258, 122] on icon "button" at bounding box center [257, 121] width 29 height 23
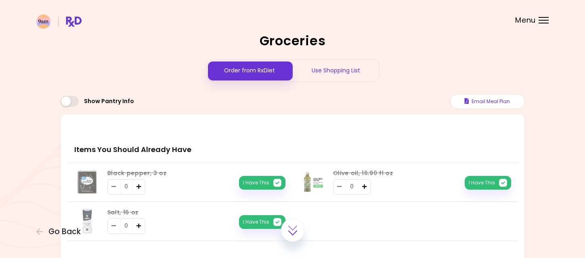
click at [322, 78] on div "Use Shopping List" at bounding box center [336, 70] width 86 height 21
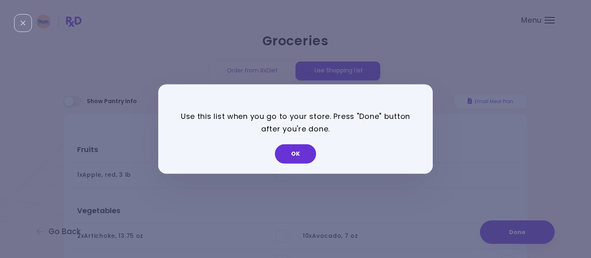
click at [287, 158] on button "OK" at bounding box center [295, 153] width 41 height 19
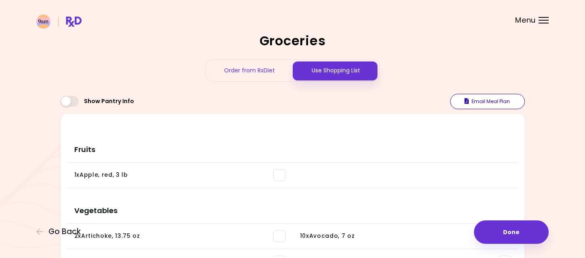
click at [493, 101] on button "Email Meal Plan" at bounding box center [487, 101] width 75 height 15
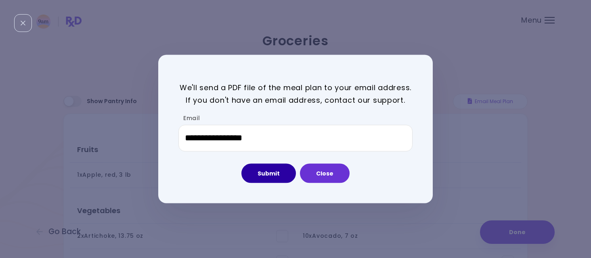
click at [272, 174] on button "Submit" at bounding box center [268, 172] width 54 height 19
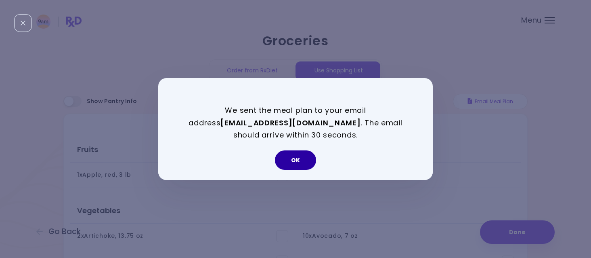
click at [301, 158] on button "OK" at bounding box center [295, 159] width 41 height 19
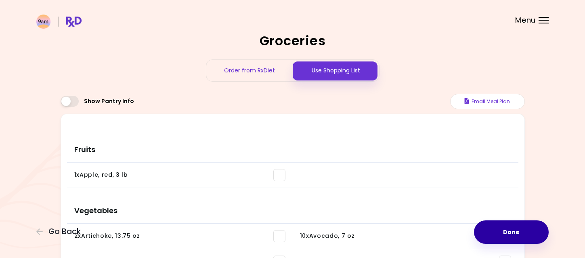
click at [483, 226] on button "Done" at bounding box center [511, 231] width 75 height 23
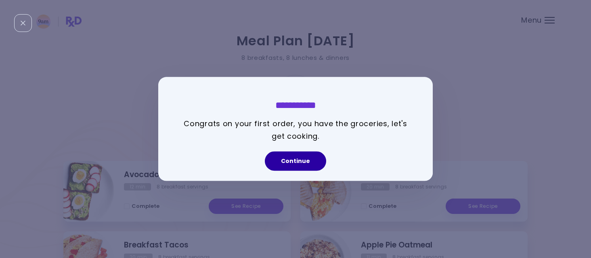
click at [279, 154] on button "Continue" at bounding box center [295, 160] width 61 height 19
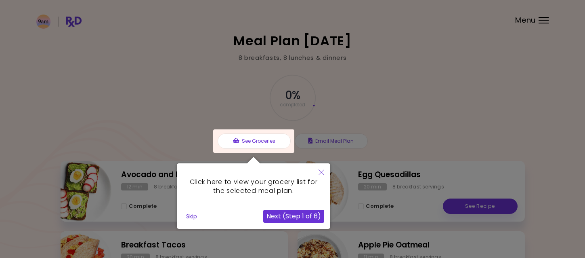
click at [291, 218] on button "Next (Step 1 of 6)" at bounding box center [293, 215] width 61 height 13
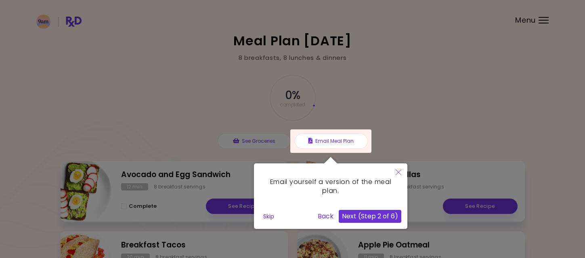
click at [365, 216] on button "Next (Step 2 of 6)" at bounding box center [370, 215] width 63 height 13
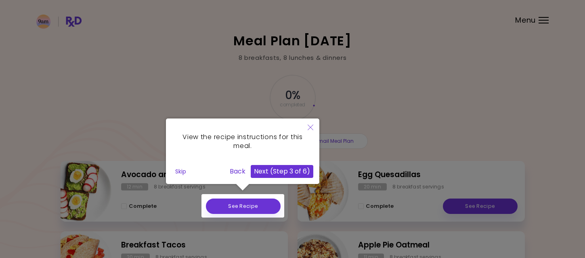
click at [288, 172] on button "Next (Step 3 of 6)" at bounding box center [282, 171] width 63 height 13
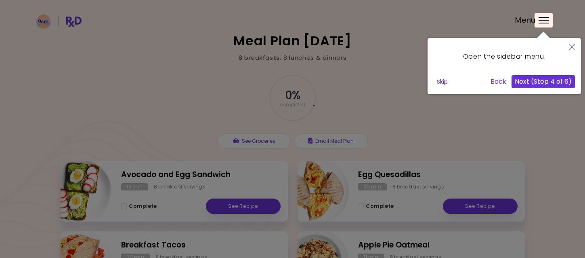
click at [445, 85] on button "Skip" at bounding box center [442, 81] width 17 height 12
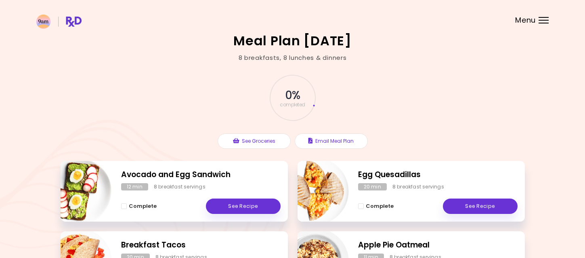
click at [522, 23] on span "Menu" at bounding box center [525, 20] width 21 height 7
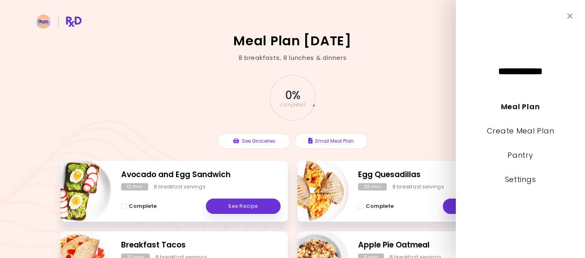
click at [523, 23] on div "**********" at bounding box center [520, 129] width 129 height 258
